Goal: Information Seeking & Learning: Compare options

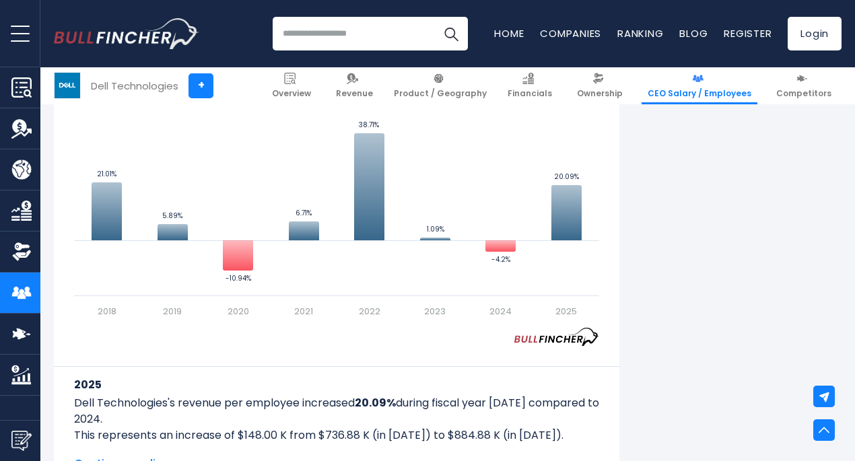
scroll to position [942, 0]
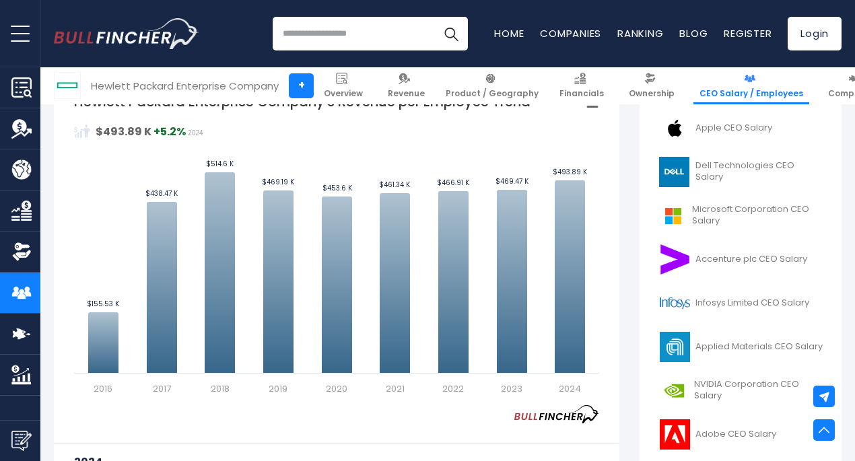
scroll to position [404, 0]
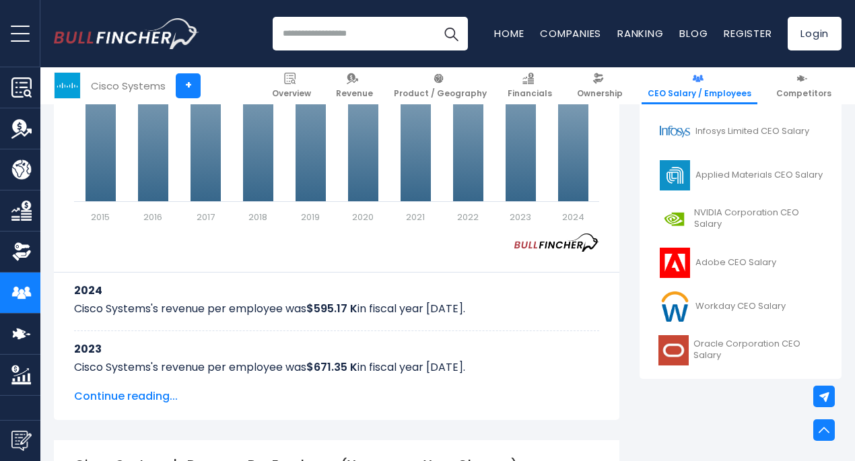
scroll to position [538, 0]
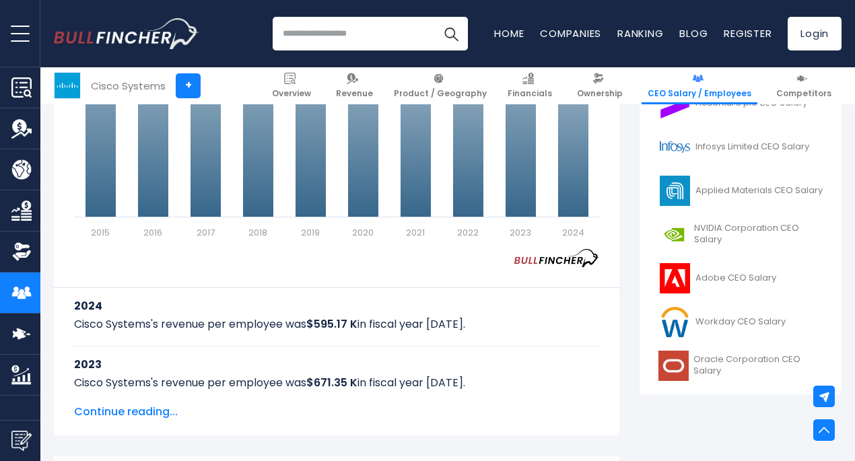
click at [122, 413] on span "Continue reading..." at bounding box center [336, 412] width 525 height 16
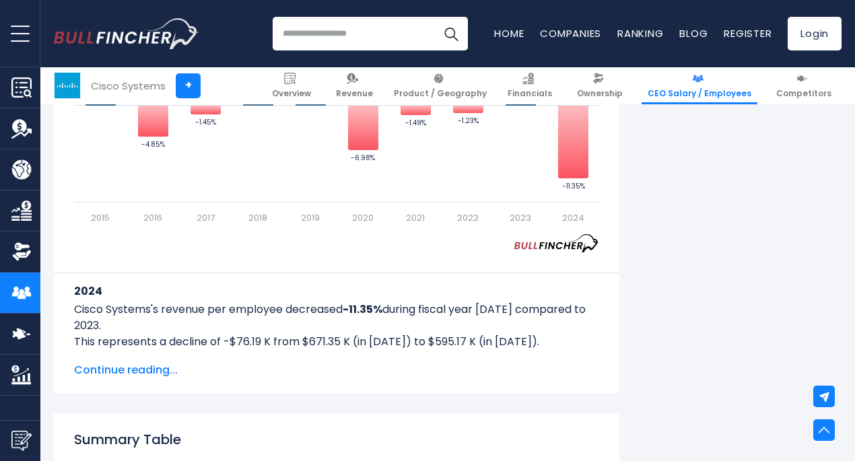
scroll to position [1548, 0]
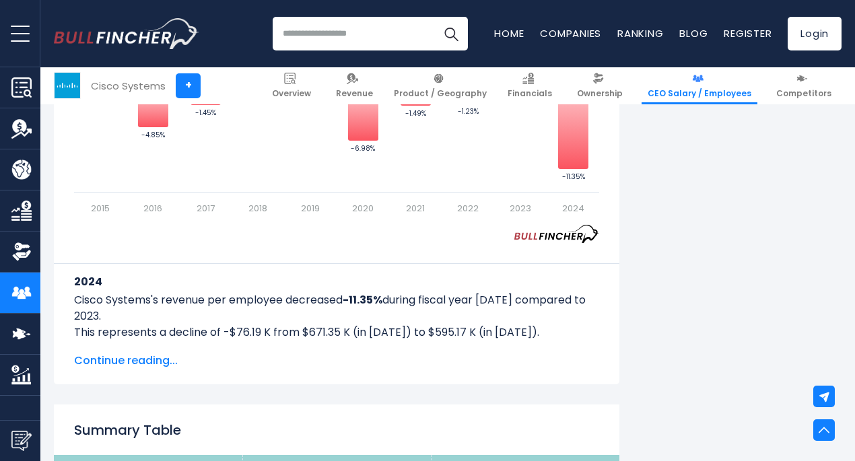
click at [128, 355] on span "Continue reading..." at bounding box center [336, 361] width 525 height 16
